Goal: Task Accomplishment & Management: Complete application form

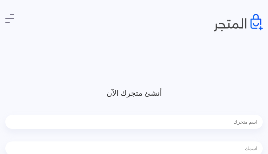
type input "ChoZidSaQLctrGqc"
type input "ZQwwJLqsKummlIX"
type input "4863900199"
type input "[EMAIL_ADDRESS][DOMAIN_NAME]"
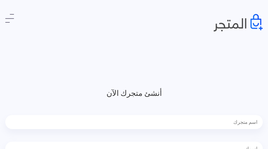
type input "nbPHoRIxU"
type input "wmkhKuDeagU"
type input "4845238349"
type input "[EMAIL_ADDRESS][DOMAIN_NAME]"
